Goal: Task Accomplishment & Management: Complete application form

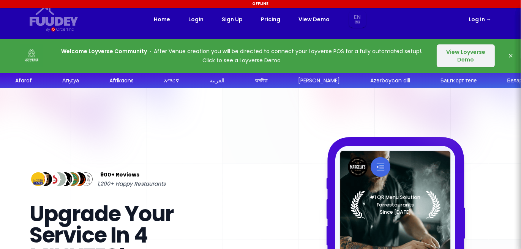
select select "en"
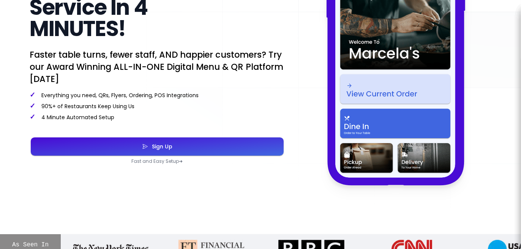
scroll to position [266, 0]
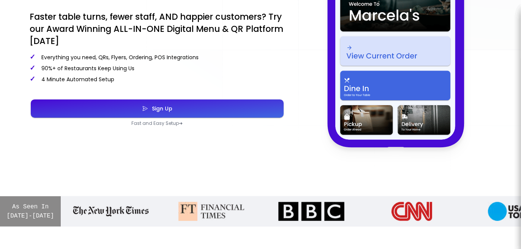
click at [168, 108] on div "Sign Up" at bounding box center [160, 108] width 24 height 5
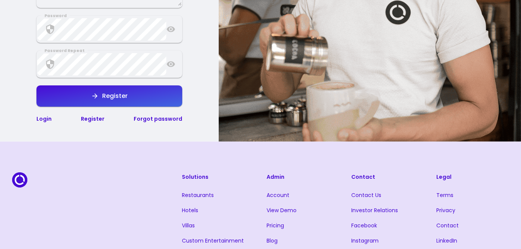
select select "en"
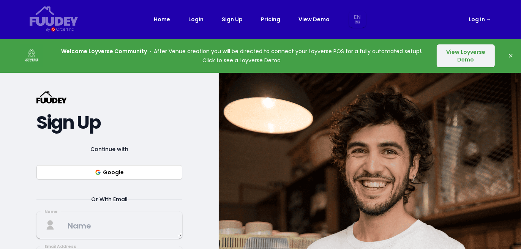
click at [115, 174] on button "Google" at bounding box center [109, 172] width 146 height 14
select select "en"
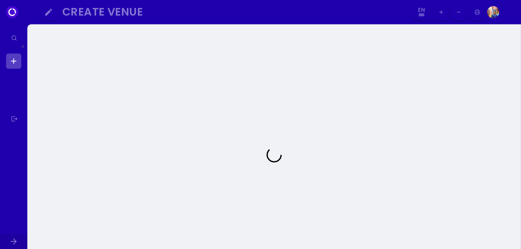
select select "en"
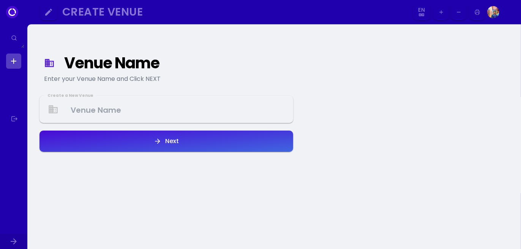
click at [114, 110] on Venue at bounding box center [166, 109] width 252 height 22
click at [13, 60] on link at bounding box center [13, 61] width 15 height 15
select select "en"
click at [13, 60] on link at bounding box center [13, 61] width 15 height 15
select select "en"
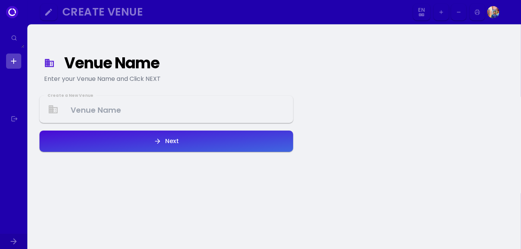
click at [104, 16] on div "Create Venue" at bounding box center [232, 12] width 341 height 9
select select "en"
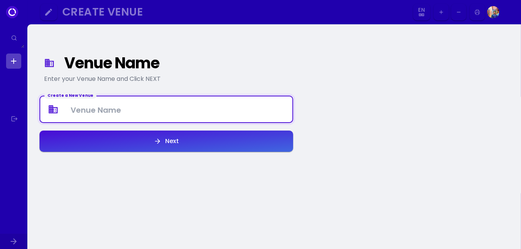
click at [87, 113] on Venue at bounding box center [166, 109] width 252 height 22
type Venue "qadir"
select select "en"
type Venue "qadir"
drag, startPoint x: 136, startPoint y: 134, endPoint x: 148, endPoint y: 141, distance: 14.0
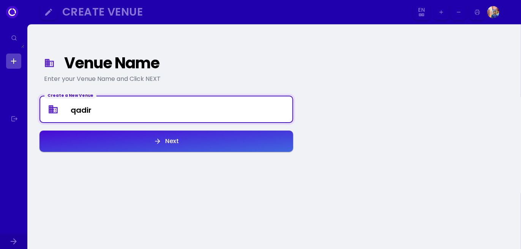
click at [136, 134] on button "Next" at bounding box center [167, 141] width 254 height 21
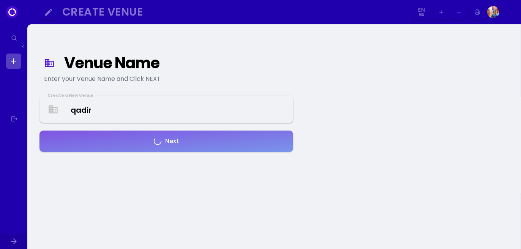
click at [155, 145] on button "Next" at bounding box center [167, 141] width 254 height 21
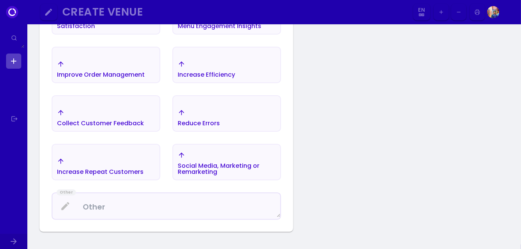
scroll to position [240, 0]
